Goal: Task Accomplishment & Management: Manage account settings

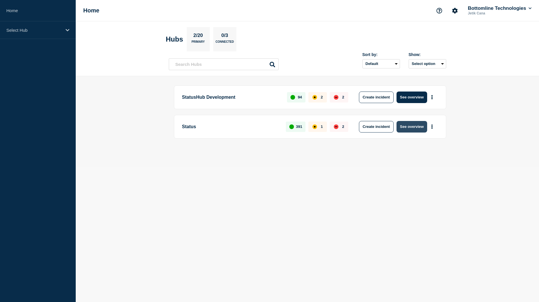
click at [415, 130] on button "See overview" at bounding box center [412, 127] width 31 height 12
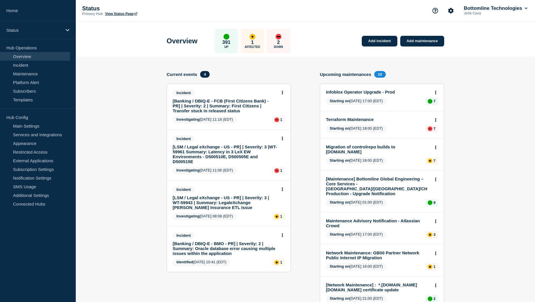
click at [224, 104] on link "[Banking / DBIQ-E - FCB (First Citizens Bank) - PR] | Severity: 2 | Summary: Fi…" at bounding box center [225, 106] width 104 height 15
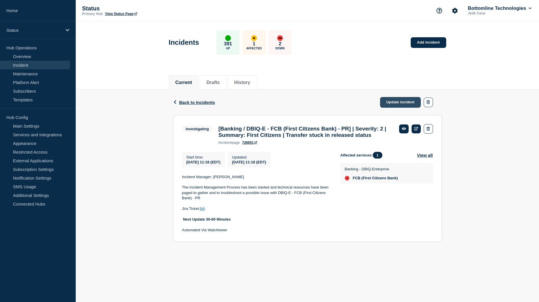
click at [409, 101] on link "Update incident" at bounding box center [400, 102] width 41 height 11
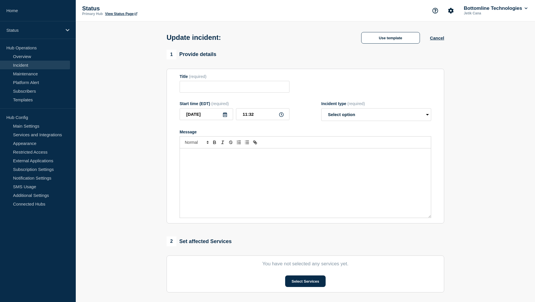
type input "[Banking / DBIQ-E - FCB (First Citizens Bank) - PR] | Severity: 2 | Summary: Fi…"
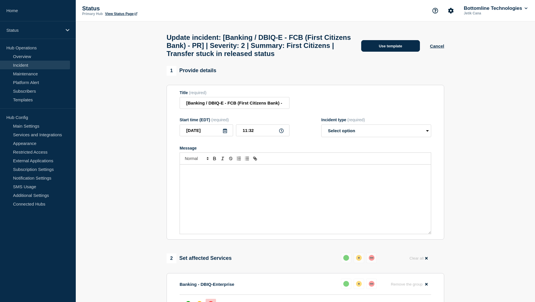
click at [389, 49] on button "Use template" at bounding box center [390, 46] width 59 height 12
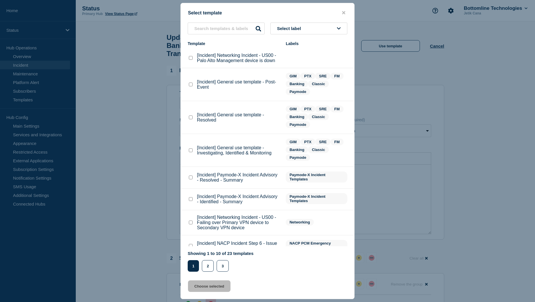
click at [190, 119] on checkbox"] "[Incident] General use template - Resolved checkbox" at bounding box center [191, 118] width 4 height 4
checkbox checkbox"] "true"
click at [216, 287] on button "Choose selected" at bounding box center [209, 287] width 43 height 12
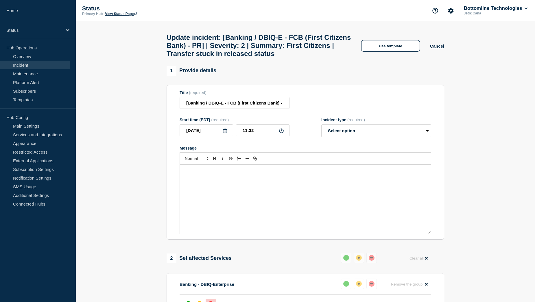
select select "resolved"
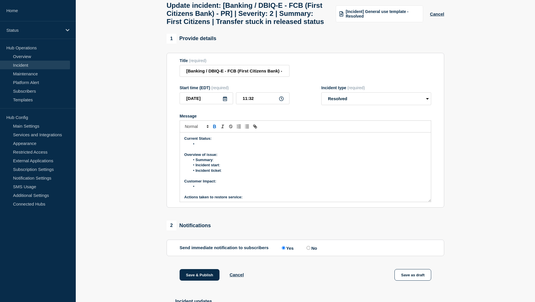
scroll to position [87, 0]
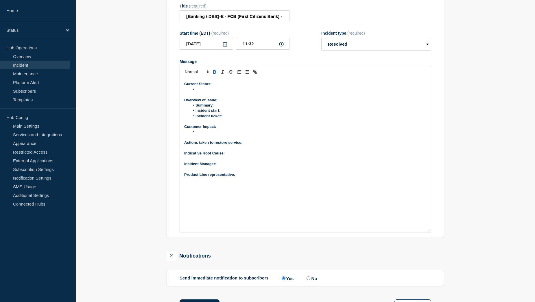
drag, startPoint x: 427, startPoint y: 160, endPoint x: 446, endPoint y: 245, distance: 87.1
click at [446, 245] on div "1 Provide details Title (required) [Banking / DBIQ-E - FCB (First Citizens Bank…" at bounding box center [305, 176] width 284 height 394
click at [205, 92] on li "Message" at bounding box center [308, 89] width 237 height 5
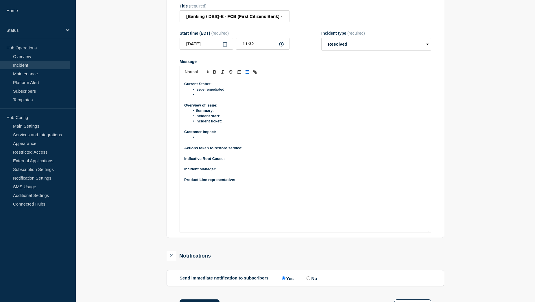
click at [211, 97] on li "Message" at bounding box center [308, 94] width 237 height 5
drag, startPoint x: 243, startPoint y: 108, endPoint x: 195, endPoint y: 108, distance: 48.0
click at [195, 97] on li "First Citizens sent an invalid" at bounding box center [308, 94] width 237 height 5
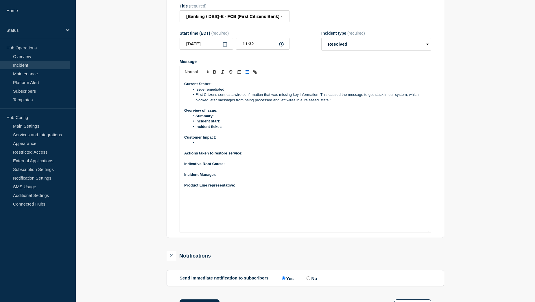
click at [226, 124] on li "Incident start :" at bounding box center [308, 121] width 237 height 5
drag, startPoint x: 246, startPoint y: 135, endPoint x: 221, endPoint y: 135, distance: 24.6
click at [221, 124] on li "Incident start : 10:56 AM EST" at bounding box center [308, 121] width 237 height 5
click at [229, 130] on li "Incident ticket :" at bounding box center [308, 126] width 237 height 5
drag, startPoint x: 240, startPoint y: 141, endPoint x: 224, endPoint y: 141, distance: 16.8
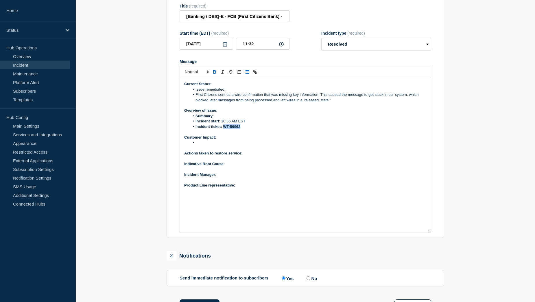
click at [224, 129] on strong "Incident ticket: WT-59962" at bounding box center [217, 127] width 45 height 4
click at [255, 75] on icon "Toggle link" at bounding box center [254, 71] width 5 height 5
paste input "https://jira.bottomline.tech/browse/"
type input "https://jira.bottomline.tech/browse/WT-59962"
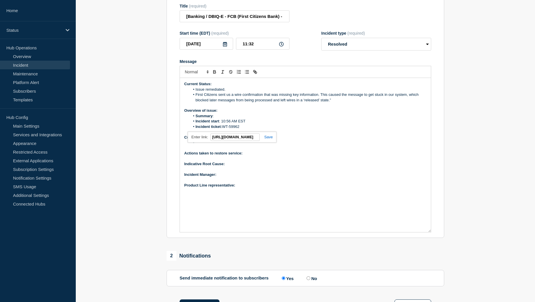
scroll to position [0, 0]
click at [267, 139] on link at bounding box center [266, 137] width 13 height 4
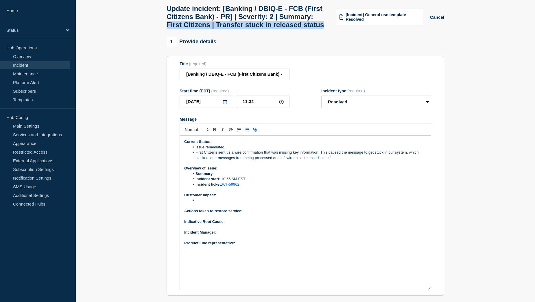
drag, startPoint x: 208, startPoint y: 27, endPoint x: 230, endPoint y: 36, distance: 24.8
click at [230, 29] on h1 "Update incident: [Banking / DBIQ-E - FCB (First Citizens Bank) - PR] | Severity…" at bounding box center [248, 17] width 162 height 24
copy h1 "First Citizens | Transfer stuck in released status"
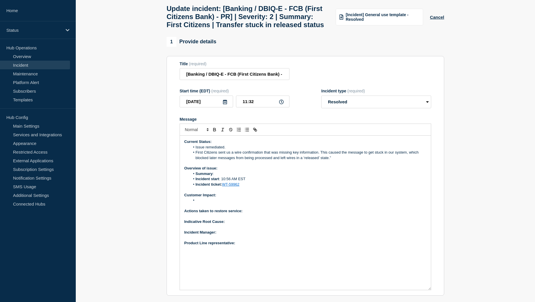
click at [224, 177] on li "Summary :" at bounding box center [308, 173] width 237 height 5
click at [209, 203] on li "Message" at bounding box center [308, 200] width 237 height 5
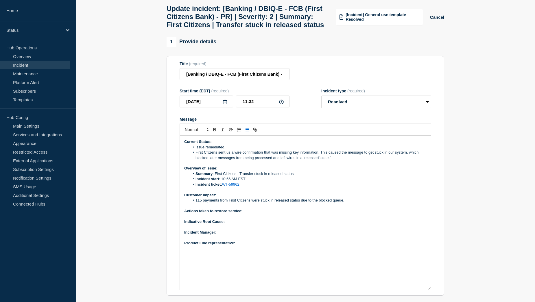
click at [249, 214] on p "Actions taken to restore service:" at bounding box center [305, 211] width 242 height 5
click at [233, 225] on p "Indicative Root Cause:" at bounding box center [305, 221] width 242 height 5
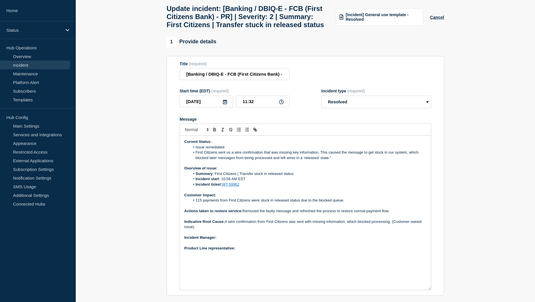
click at [222, 241] on p "﻿Incident Manager:" at bounding box center [305, 237] width 242 height 5
click at [249, 251] on p "Product Line representative:" at bounding box center [305, 248] width 242 height 5
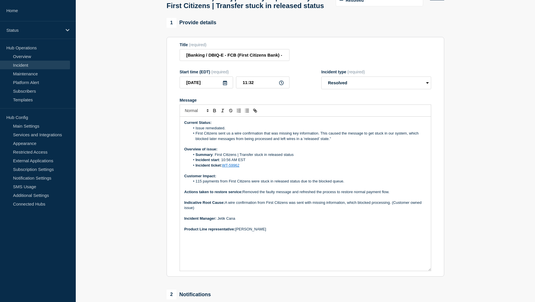
scroll to position [58, 0]
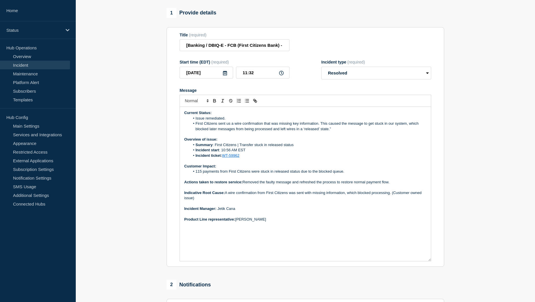
click at [248, 153] on li "Incident start : 10:56 AM EST" at bounding box center [308, 150] width 237 height 5
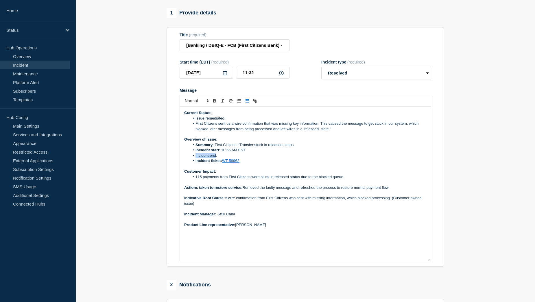
drag, startPoint x: 216, startPoint y: 168, endPoint x: 196, endPoint y: 169, distance: 20.0
click at [196, 158] on li "Incident end:" at bounding box center [308, 155] width 237 height 5
click at [226, 158] on li "Incident end :" at bounding box center [308, 155] width 237 height 5
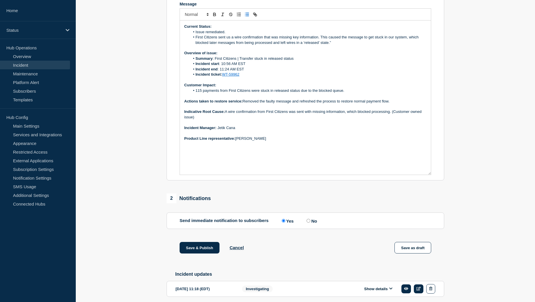
scroll to position [145, 0]
click at [332, 45] on li "First Citizens sent us a wire confirmation that was missing key information. Th…" at bounding box center [308, 39] width 237 height 11
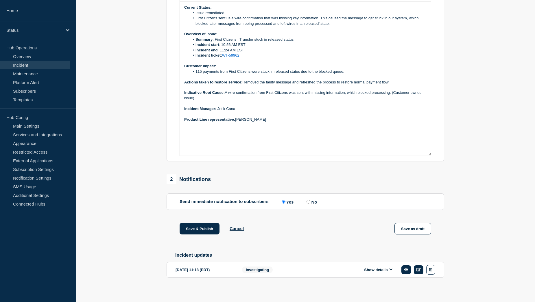
scroll to position [181, 0]
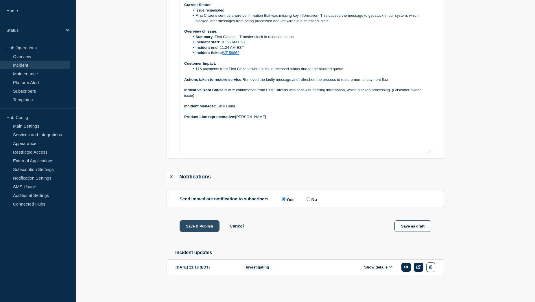
click at [186, 224] on button "Save & Publish" at bounding box center [200, 227] width 40 height 12
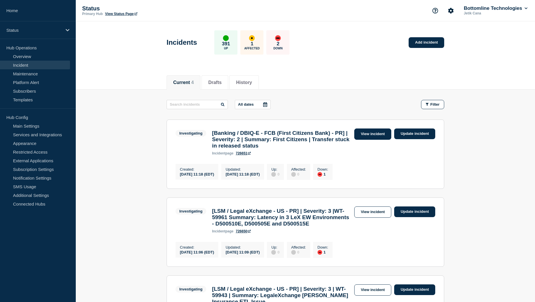
click at [372, 133] on link "View incident" at bounding box center [372, 134] width 37 height 11
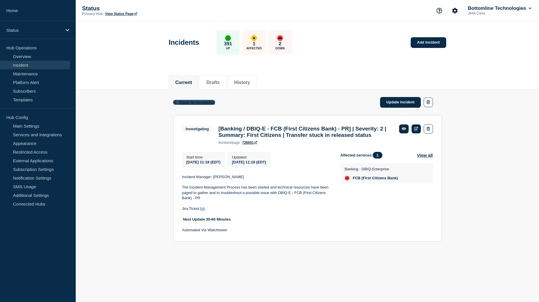
click at [191, 103] on span "Back to Incidents" at bounding box center [197, 102] width 36 height 5
